Goal: Information Seeking & Learning: Learn about a topic

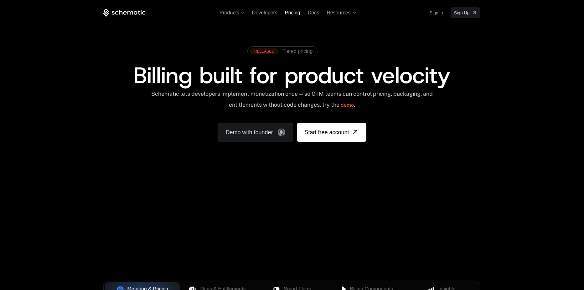
click at [285, 12] on span "Pricing" at bounding box center [292, 12] width 15 height 5
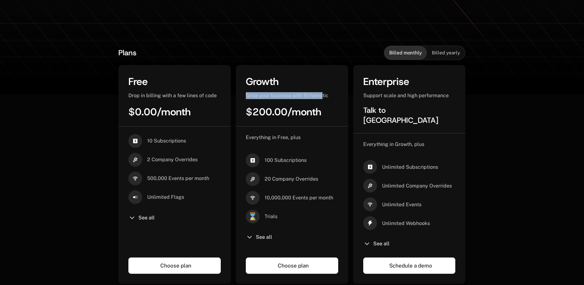
drag, startPoint x: 247, startPoint y: 96, endPoint x: 321, endPoint y: 99, distance: 74.2
click at [321, 99] on span "Grow your business with Schematic" at bounding box center [287, 96] width 83 height 6
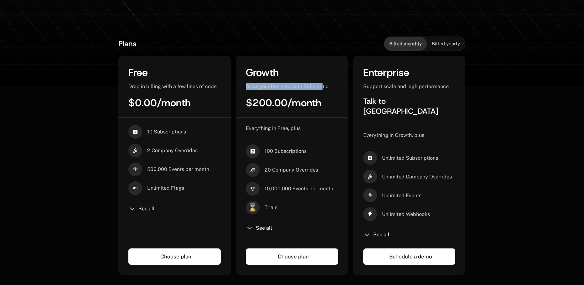
scroll to position [113, 0]
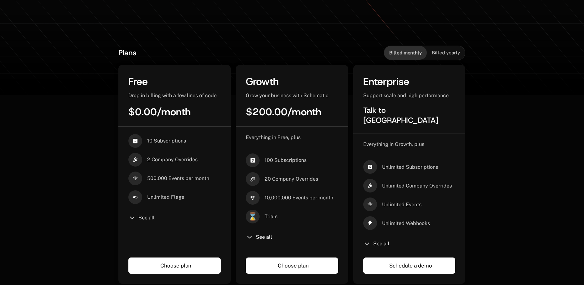
click at [138, 218] on div "See all" at bounding box center [174, 218] width 92 height 8
click at [146, 220] on span "See all" at bounding box center [146, 218] width 16 height 5
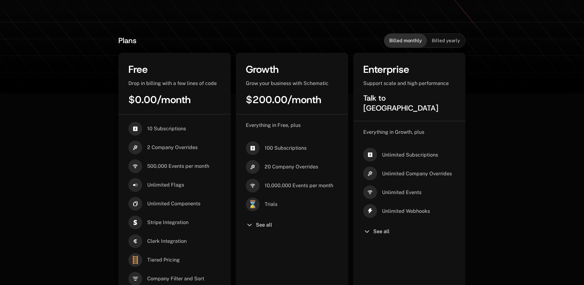
scroll to position [181, 0]
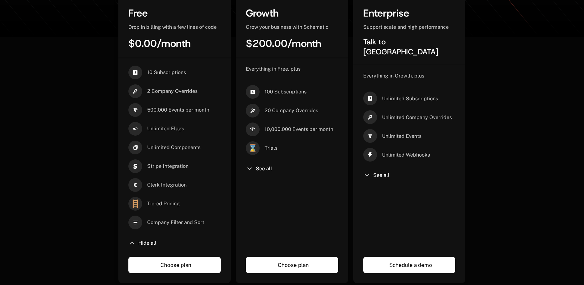
click at [266, 165] on div "See all" at bounding box center [292, 169] width 92 height 8
click at [264, 170] on span "See all" at bounding box center [264, 169] width 16 height 5
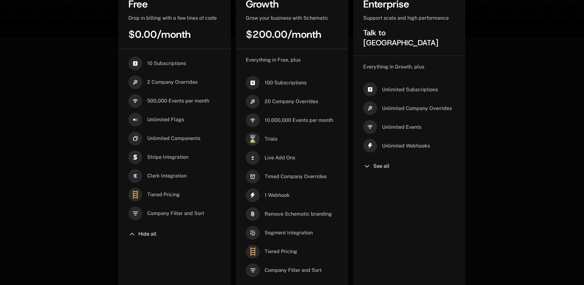
scroll to position [134, 0]
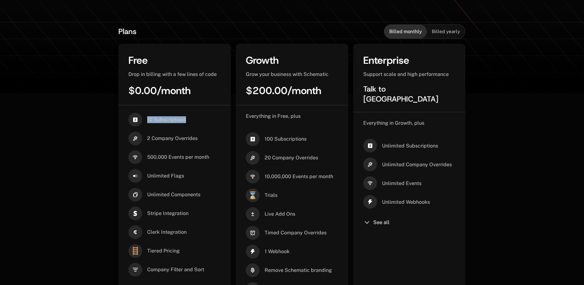
drag, startPoint x: 148, startPoint y: 119, endPoint x: 192, endPoint y: 118, distance: 44.4
click at [192, 118] on div "10 Subscriptions" at bounding box center [174, 120] width 92 height 14
drag, startPoint x: 146, startPoint y: 138, endPoint x: 208, endPoint y: 136, distance: 61.1
click at [207, 136] on div "2 Company Overrides" at bounding box center [174, 139] width 92 height 14
click at [181, 154] on div "500,000 Events per month" at bounding box center [178, 158] width 62 height 14
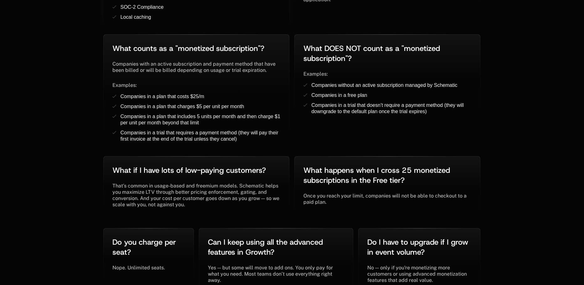
scroll to position [1373, 0]
